Goal: Task Accomplishment & Management: Use online tool/utility

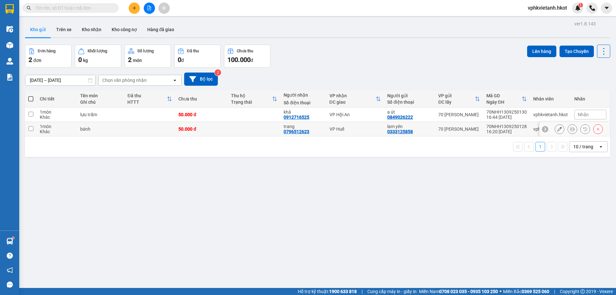
click at [131, 128] on td at bounding box center [149, 129] width 51 height 14
checkbox input "true"
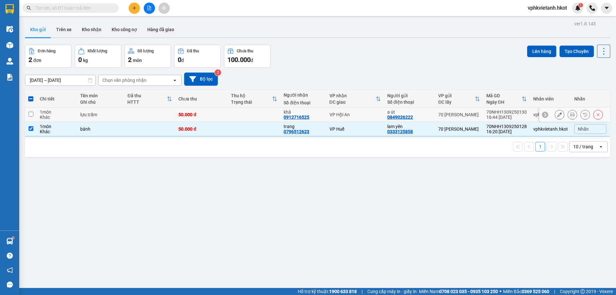
click at [132, 114] on td at bounding box center [149, 114] width 51 height 14
checkbox input "true"
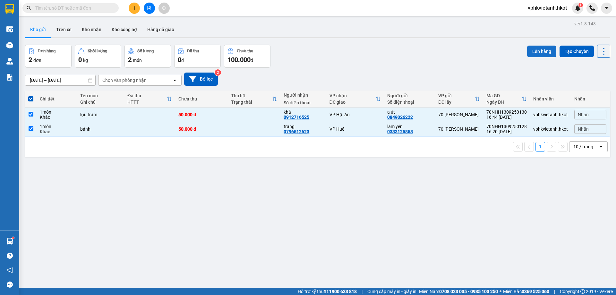
click at [547, 53] on button "Lên hàng" at bounding box center [541, 52] width 29 height 12
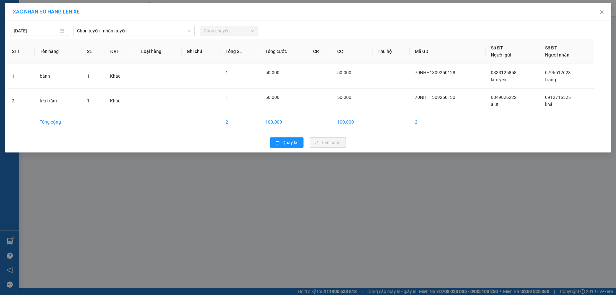
click at [55, 30] on body "Kết quả tìm kiếm ( 0 ) Bộ lọc No Data vphkvietanh.hkot 1 Điều hành xe Kho hàng …" at bounding box center [308, 147] width 616 height 295
type input "[DATE]"
click at [113, 31] on span "Chọn tuyến - nhóm tuyến" at bounding box center [134, 31] width 114 height 10
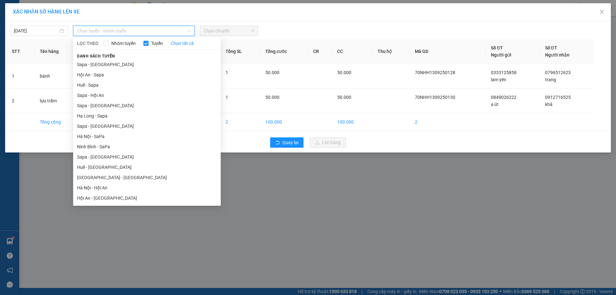
click at [117, 186] on li "Hà Nội - Hội An" at bounding box center [147, 188] width 148 height 10
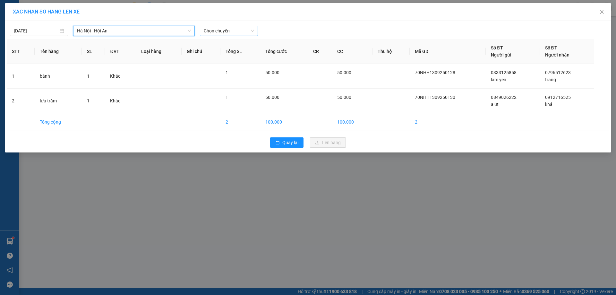
click at [230, 32] on span "Chọn chuyến" at bounding box center [229, 31] width 50 height 10
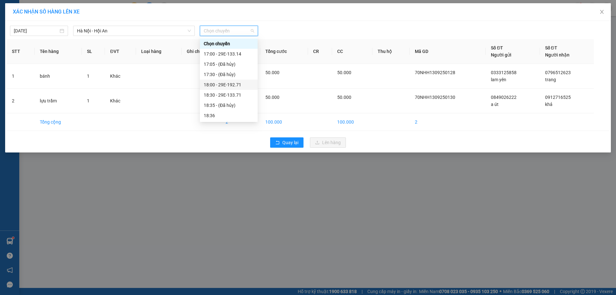
click at [241, 84] on div "18:00 - 29E-192.71" at bounding box center [229, 84] width 50 height 7
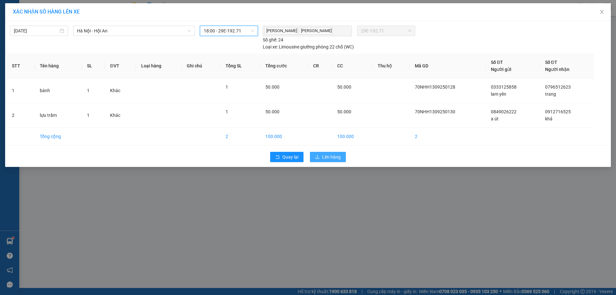
click at [338, 157] on span "Lên hàng" at bounding box center [331, 156] width 19 height 7
